Goal: Information Seeking & Learning: Learn about a topic

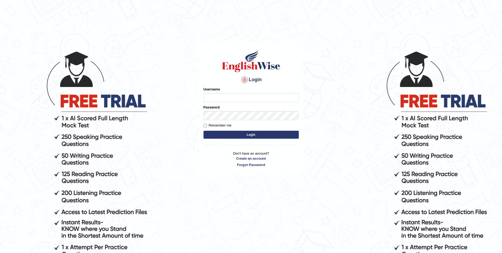
click at [223, 95] on input "Username" at bounding box center [251, 97] width 95 height 9
type input "Mahdi5749"
click at [235, 97] on input "Mahdi5749" at bounding box center [251, 97] width 95 height 9
click at [237, 137] on button "Login" at bounding box center [251, 134] width 95 height 8
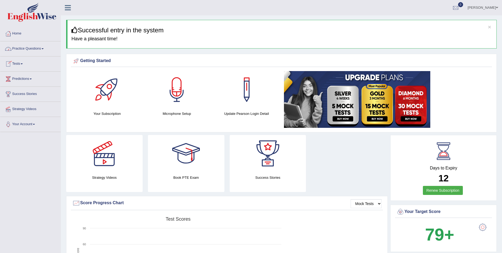
click at [22, 49] on link "Practice Questions" at bounding box center [30, 47] width 60 height 13
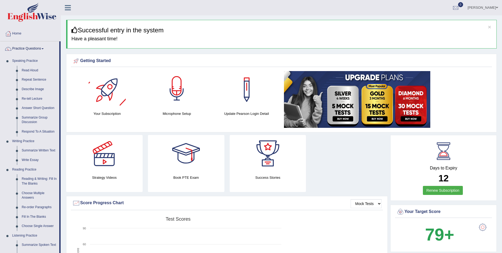
click at [181, 93] on div at bounding box center [176, 89] width 37 height 37
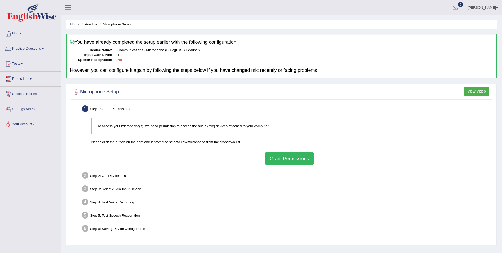
drag, startPoint x: 185, startPoint y: 131, endPoint x: 163, endPoint y: 153, distance: 30.7
drag, startPoint x: 163, startPoint y: 153, endPoint x: 353, endPoint y: 175, distance: 191.6
click at [353, 175] on div "Step 2: Get Devices List" at bounding box center [286, 176] width 415 height 12
click at [304, 162] on button "Grant Permissions" at bounding box center [289, 158] width 48 height 12
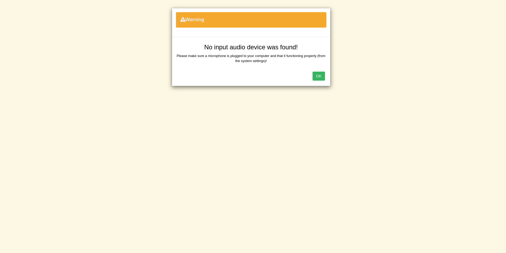
click at [321, 79] on button "OK" at bounding box center [319, 75] width 12 height 9
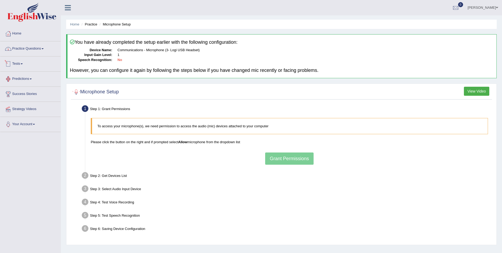
click at [26, 50] on link "Practice Questions" at bounding box center [30, 47] width 60 height 13
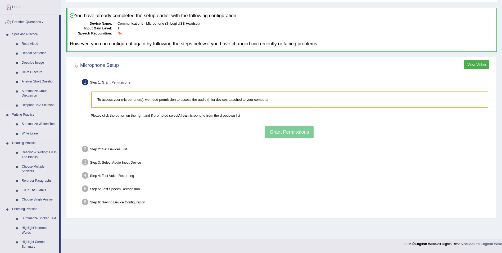
scroll to position [53, 0]
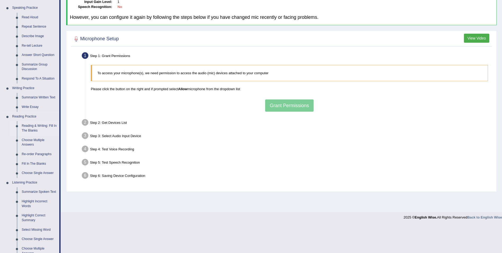
click at [35, 125] on link "Reading & Writing: Fill In The Blanks" at bounding box center [39, 128] width 40 height 14
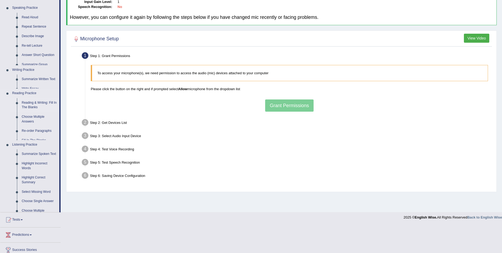
scroll to position [25, 0]
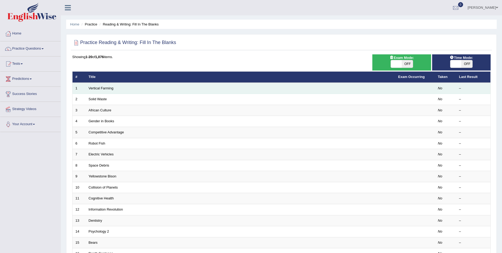
click at [92, 90] on td "Vertical Farming" at bounding box center [241, 88] width 310 height 11
click at [96, 88] on link "Vertical Farming" at bounding box center [101, 88] width 25 height 4
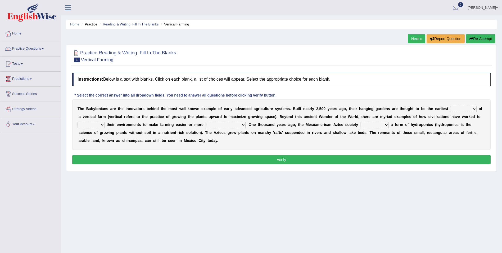
click at [206, 125] on select "productive constructive connective counterproductive" at bounding box center [226, 124] width 40 height 6
select select "productive"
click at [206, 121] on select "productive constructive connective counterproductive" at bounding box center [226, 124] width 40 height 6
click at [360, 122] on select "domineered volunteered pioneered engineered" at bounding box center [374, 124] width 29 height 6
select select "pioneered"
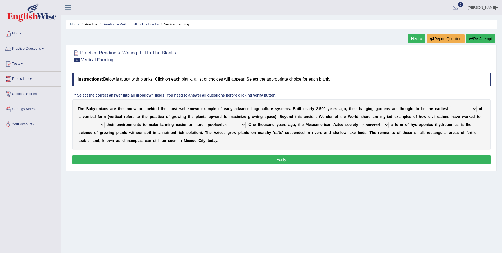
click at [360, 121] on select "domineered volunteered pioneered engineered" at bounding box center [374, 124] width 29 height 6
click at [450, 110] on select "prototype failure discredit protocol" at bounding box center [463, 109] width 26 height 6
select select "prototype"
click at [450, 106] on select "prototype failure discredit protocol" at bounding box center [463, 109] width 26 height 6
click at [105, 121] on select "manipulate escape respect disarrange" at bounding box center [91, 124] width 27 height 6
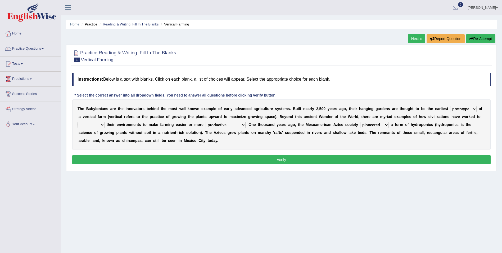
select select "disarrange"
click at [105, 121] on select "manipulate escape respect disarrange" at bounding box center [91, 124] width 27 height 6
click at [440, 159] on button "Verify" at bounding box center [281, 159] width 418 height 9
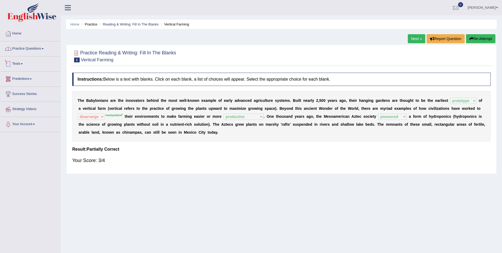
click at [27, 51] on link "Practice Questions" at bounding box center [30, 47] width 60 height 13
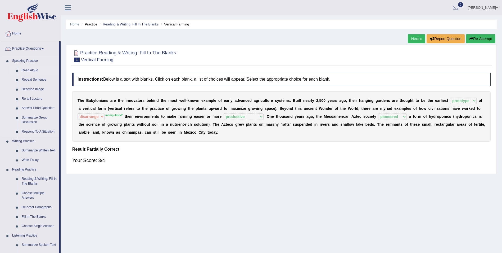
click at [33, 71] on link "Read Aloud" at bounding box center [39, 71] width 40 height 10
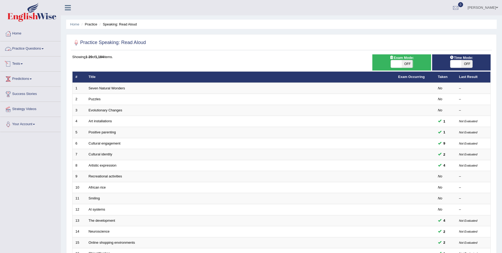
click at [26, 45] on link "Practice Questions" at bounding box center [30, 47] width 60 height 13
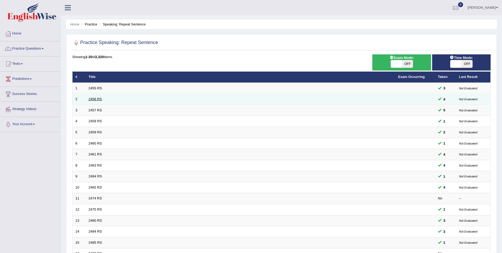
click at [93, 97] on link "2456 RS" at bounding box center [95, 99] width 13 height 4
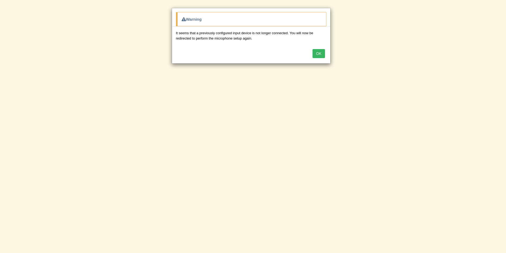
click at [318, 51] on button "OK" at bounding box center [319, 53] width 12 height 9
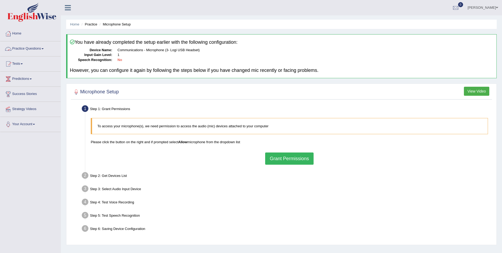
click at [29, 49] on link "Practice Questions" at bounding box center [30, 47] width 60 height 13
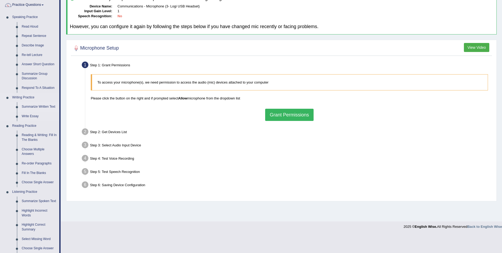
scroll to position [53, 0]
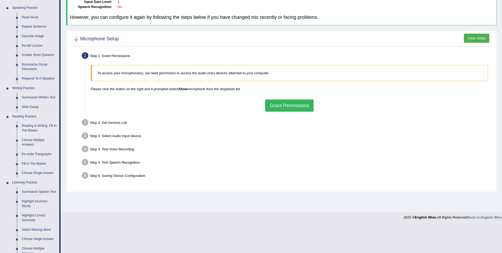
click at [40, 125] on link "Reading & Writing: Fill In The Blanks" at bounding box center [39, 128] width 40 height 14
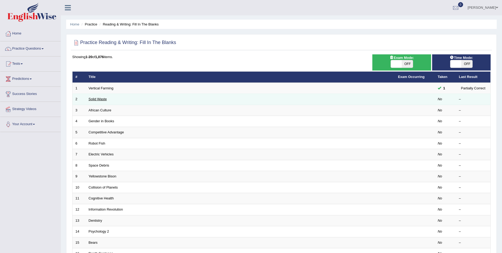
click at [97, 98] on link "Solid Waste" at bounding box center [98, 99] width 18 height 4
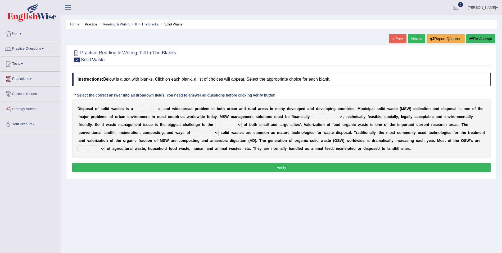
click at [139, 108] on select "slanting stinging stalling shafting" at bounding box center [148, 109] width 26 height 6
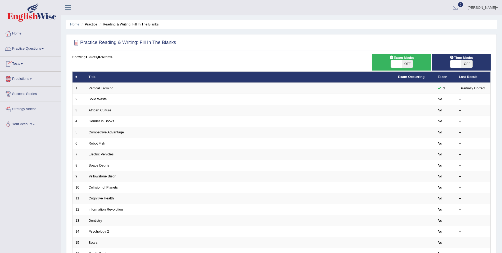
click at [25, 65] on link "Tests" at bounding box center [30, 62] width 60 height 13
click at [27, 85] on link "Take Mock Test" at bounding box center [34, 86] width 49 height 10
